Goal: Use online tool/utility: Utilize a website feature to perform a specific function

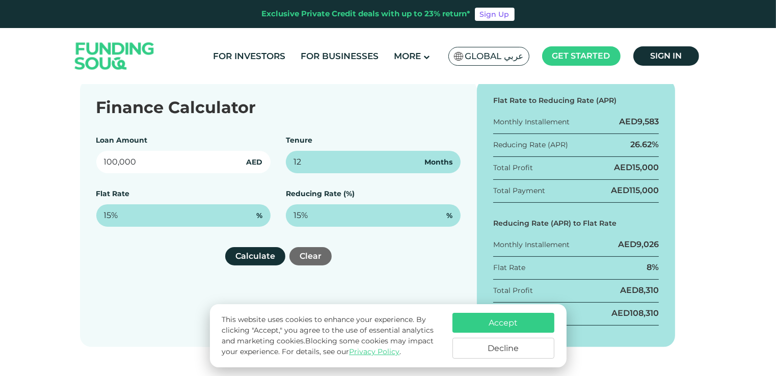
click at [200, 163] on input "100,000" at bounding box center [183, 162] width 175 height 22
type input "106,000"
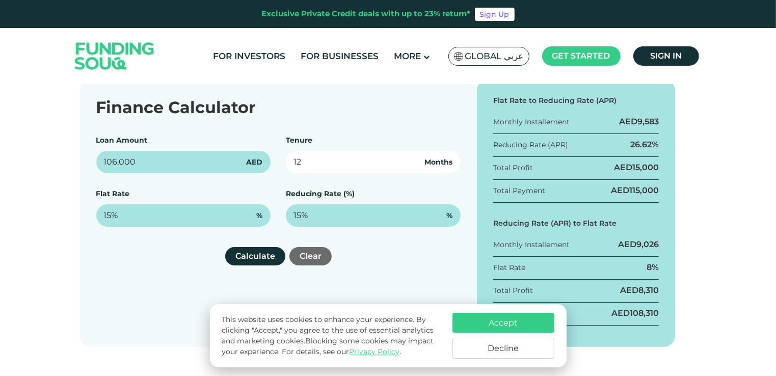
click at [306, 164] on input "12" at bounding box center [373, 162] width 175 height 22
type input "1"
type input "36"
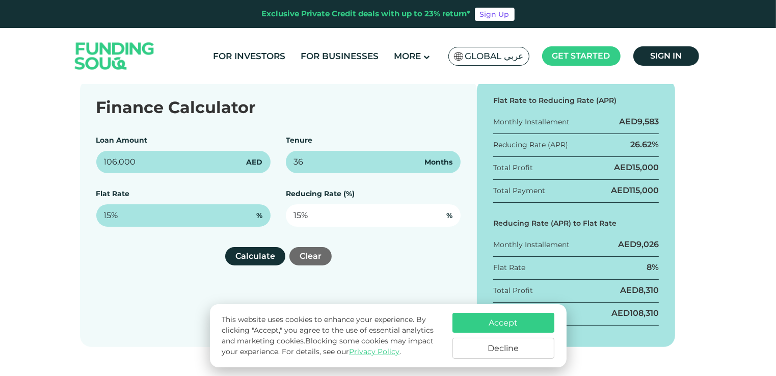
type input "15"
click at [324, 215] on input "15" at bounding box center [373, 215] width 175 height 22
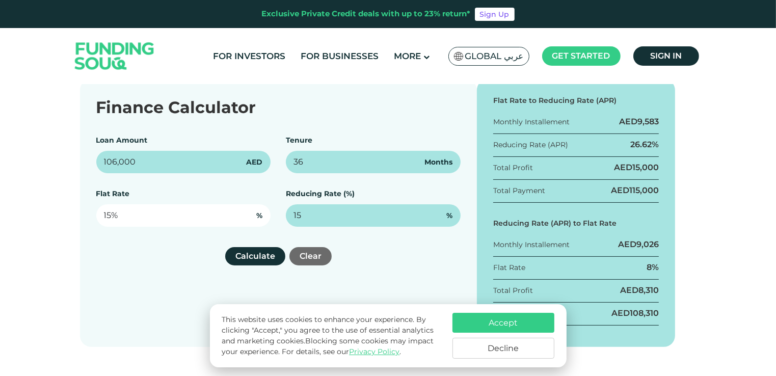
type input "15"
type input "15%"
click at [168, 217] on input "15" at bounding box center [183, 215] width 175 height 22
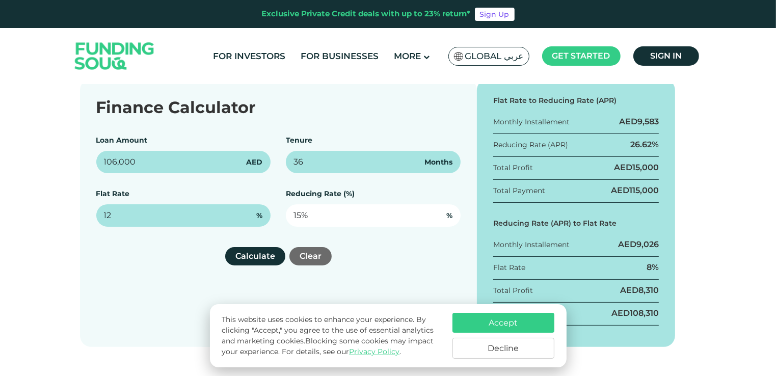
type input "12%"
click at [345, 216] on input "15" at bounding box center [373, 215] width 175 height 22
type input "1"
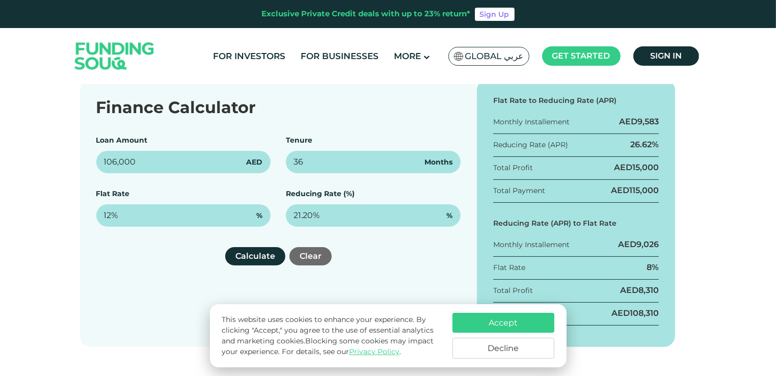
click at [381, 271] on div "Finance Calculator Loan Amount 106,000 AED Tenure 36 Months Flat Rate 12% % Red…" at bounding box center [278, 213] width 397 height 268
click at [493, 329] on button "Accept" at bounding box center [503, 323] width 102 height 20
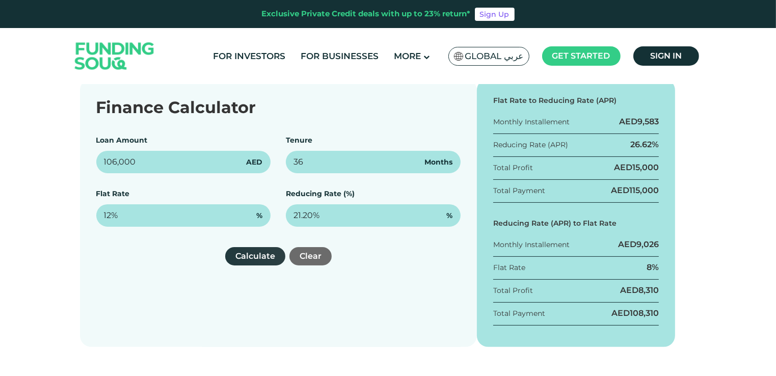
click at [245, 256] on button "Calculate" at bounding box center [255, 256] width 60 height 18
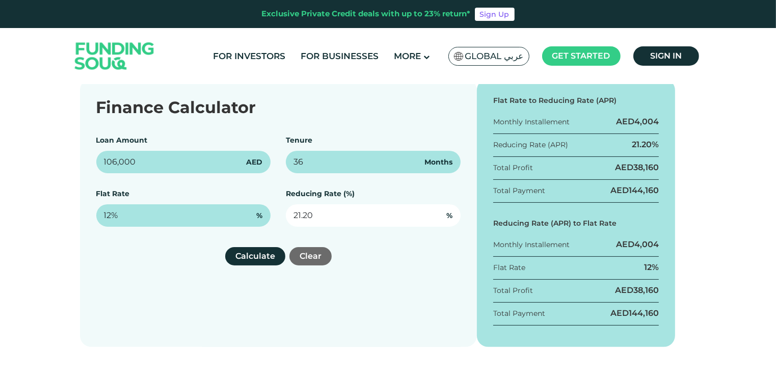
click at [322, 218] on input "21.20" at bounding box center [373, 215] width 175 height 22
type input "2"
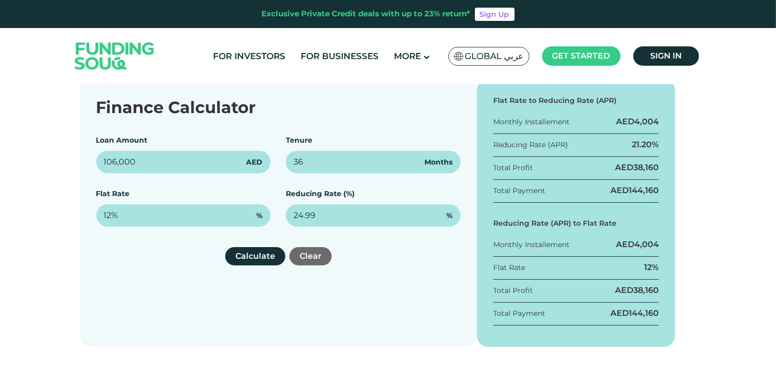
type input "24.99%"
click at [361, 293] on div "Finance Calculator Loan Amount 106,000 AED Tenure 36 Months Flat Rate 12% % Red…" at bounding box center [278, 213] width 397 height 268
click at [261, 252] on button "Calculate" at bounding box center [255, 256] width 60 height 18
